Goal: Information Seeking & Learning: Learn about a topic

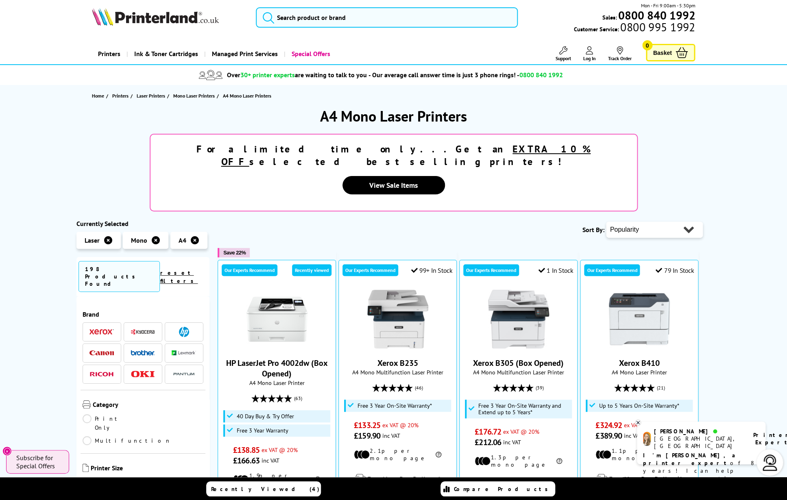
scroll to position [5, 0]
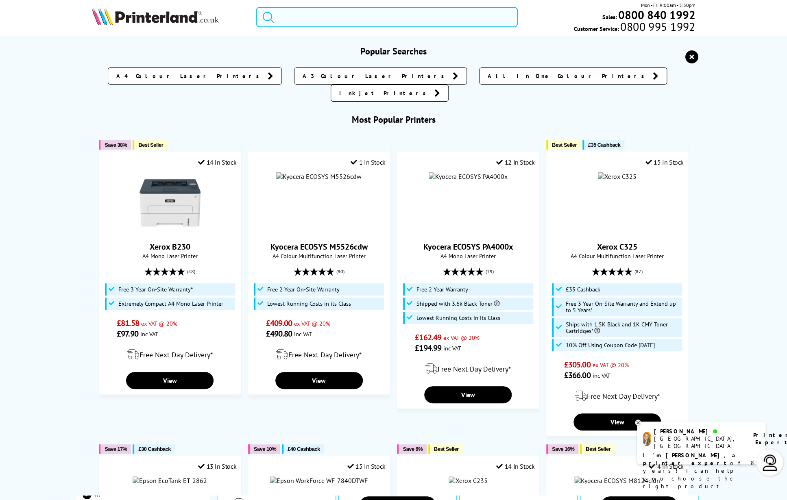
click at [354, 17] on input "search" at bounding box center [387, 17] width 262 height 20
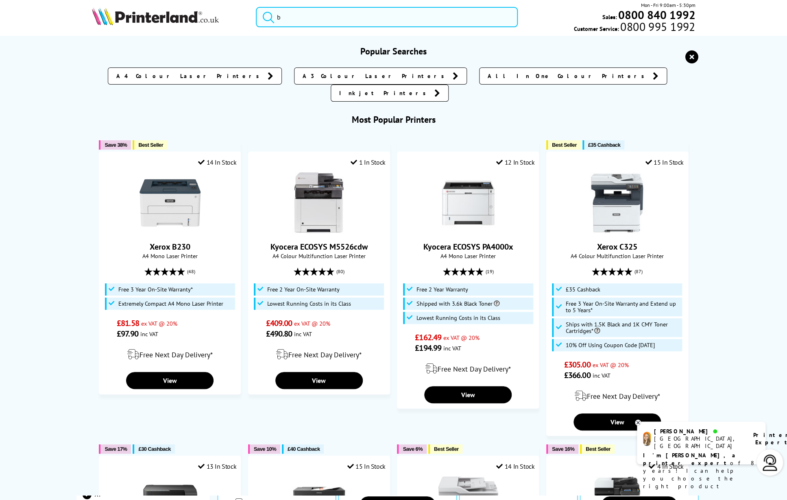
scroll to position [0, 0]
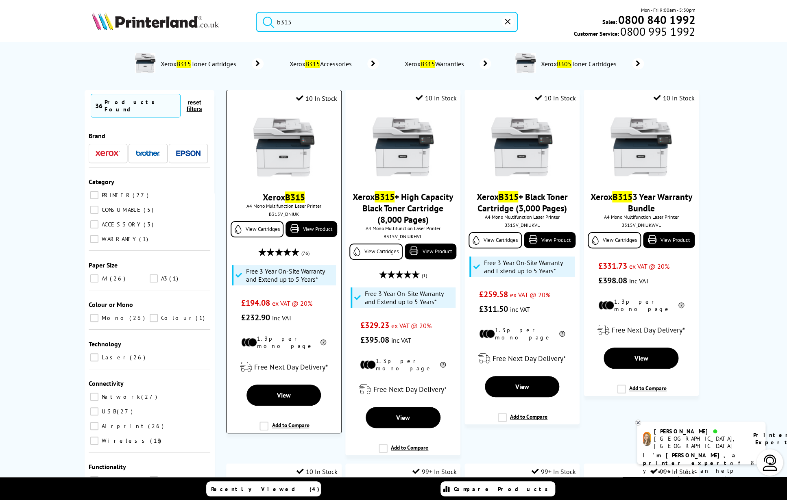
type input "b315"
click at [320, 195] on span "Xerox B315" at bounding box center [284, 197] width 102 height 11
click at [315, 230] on link "View Product" at bounding box center [310, 229] width 51 height 16
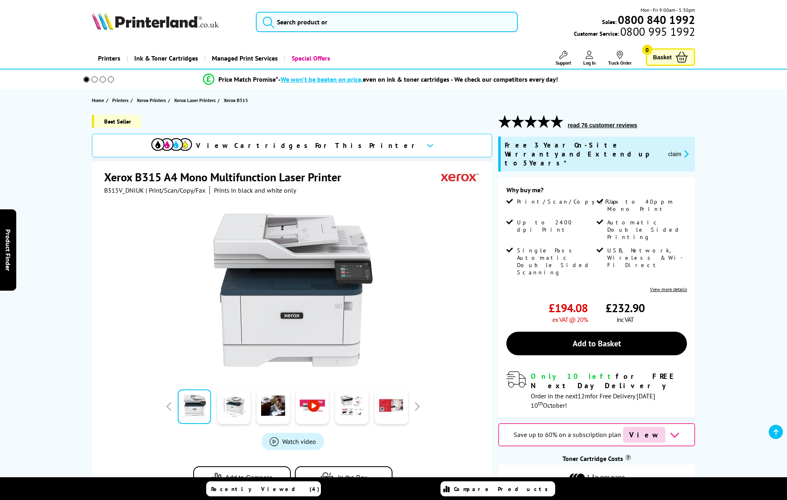
scroll to position [82, 0]
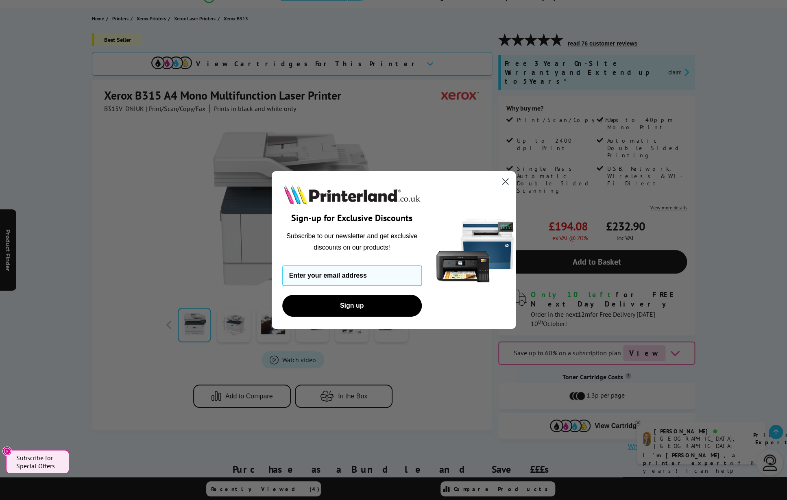
click at [505, 180] on circle "Close dialog" at bounding box center [504, 181] width 13 height 13
